Goal: Navigation & Orientation: Understand site structure

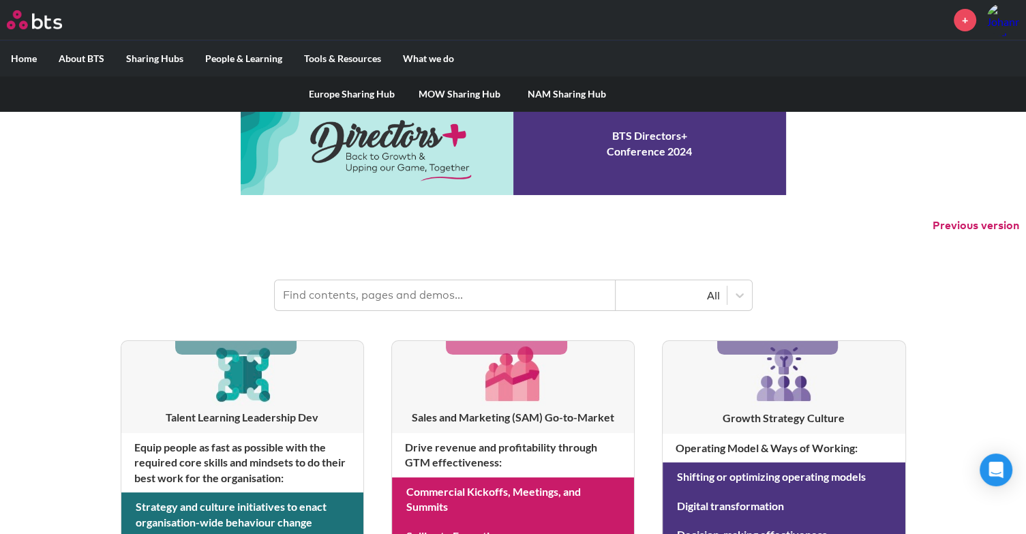
click at [136, 57] on label "Sharing Hubs" at bounding box center [154, 58] width 79 height 35
click at [0, 0] on input "Sharing Hubs" at bounding box center [0, 0] width 0 height 0
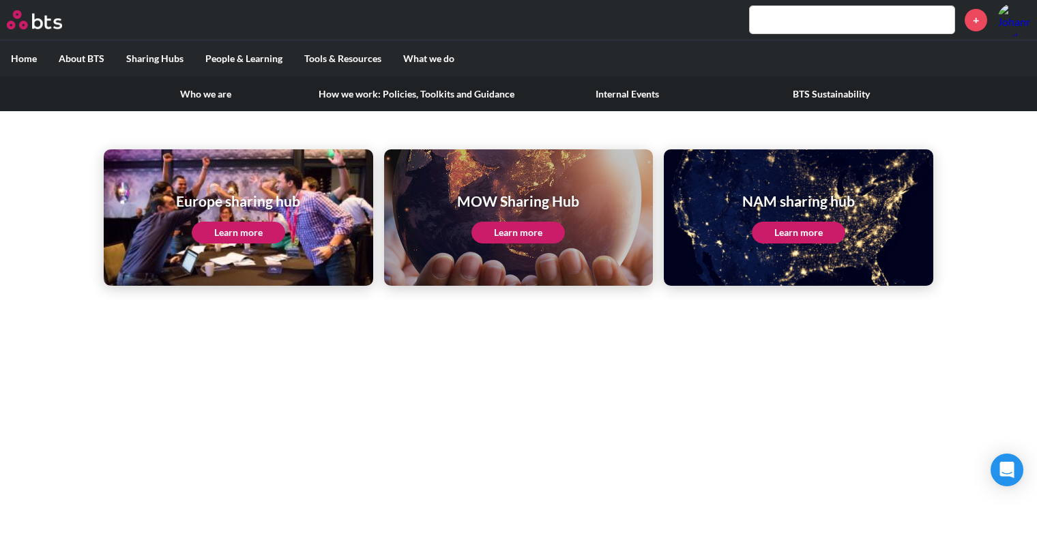
click at [89, 59] on label "About BTS" at bounding box center [82, 58] width 68 height 35
click at [0, 0] on input "About BTS" at bounding box center [0, 0] width 0 height 0
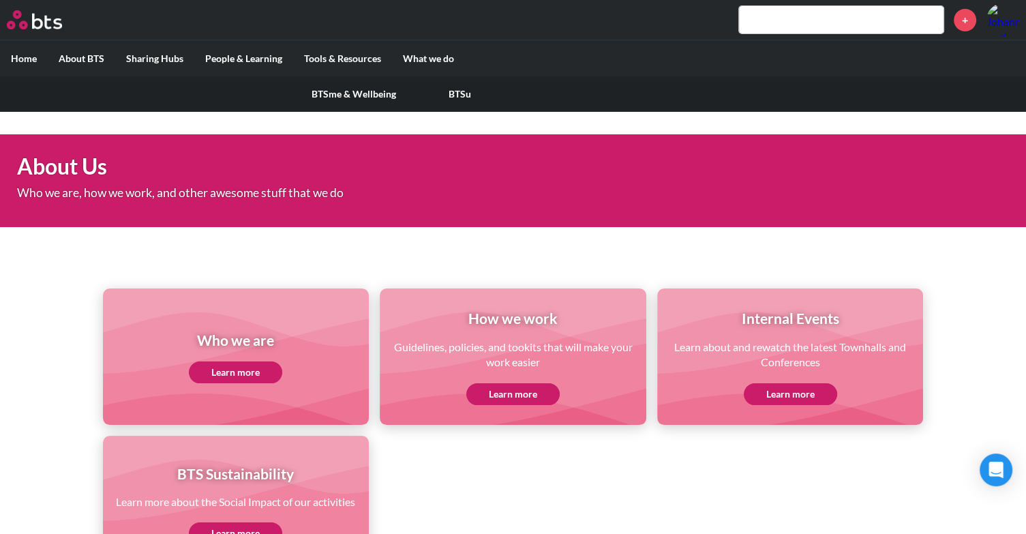
click at [259, 62] on label "People & Learning" at bounding box center [243, 58] width 99 height 35
click at [0, 0] on input "People & Learning" at bounding box center [0, 0] width 0 height 0
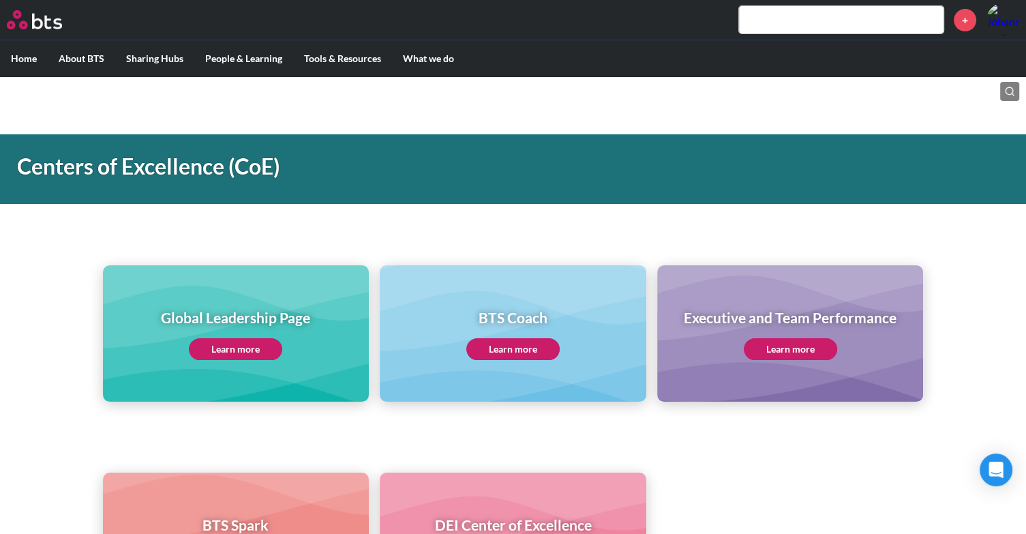
click at [984, 370] on div "Global Leadership Page Learn more BTS Coach Learn more Executive and Team Perfo…" at bounding box center [513, 309] width 1026 height 186
click at [184, 460] on div "BTS Spark Learn more DEI Center of Excellence Learn more" at bounding box center [513, 517] width 1026 height 186
